Goal: Find specific page/section

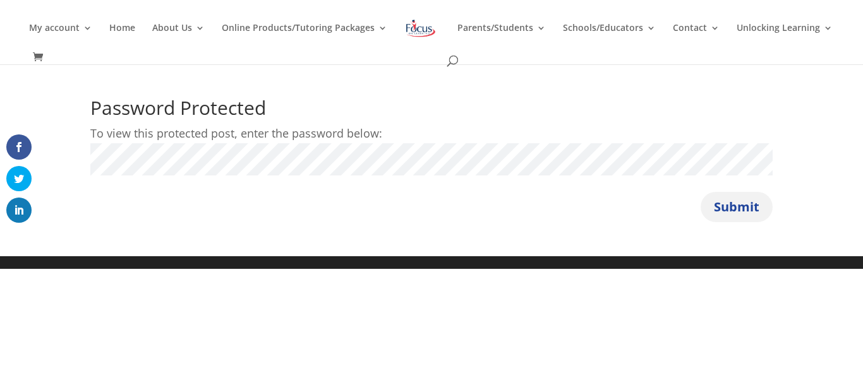
click at [731, 203] on button "Submit" at bounding box center [736, 207] width 72 height 30
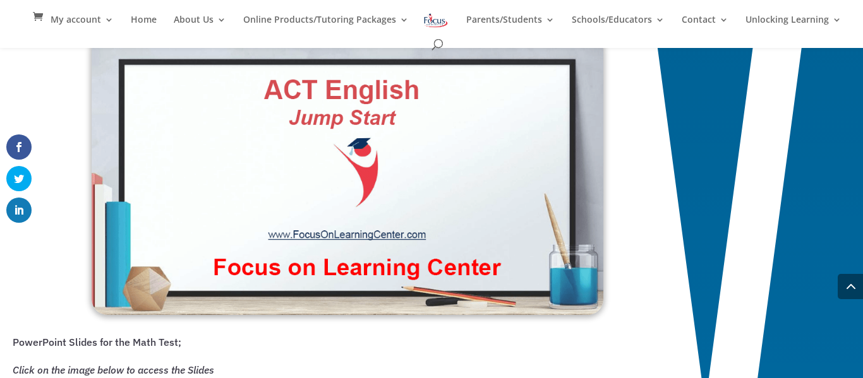
scroll to position [975, 0]
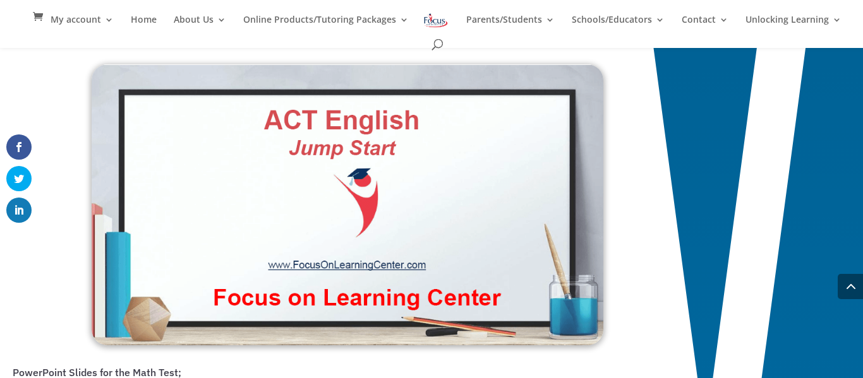
click at [239, 229] on img at bounding box center [348, 204] width 512 height 281
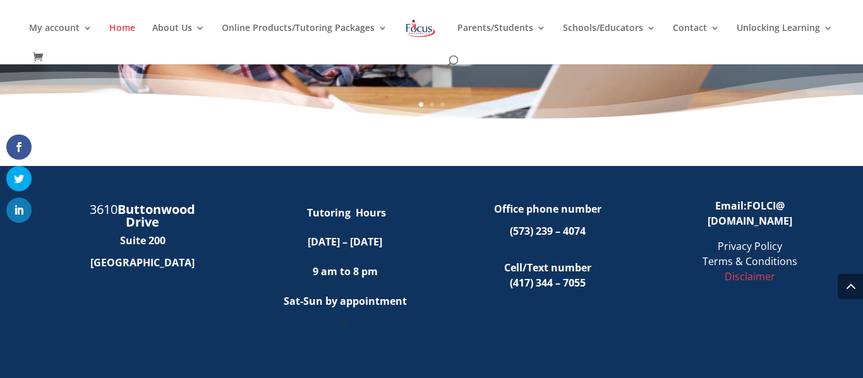
scroll to position [613, 0]
